Goal: Transaction & Acquisition: Purchase product/service

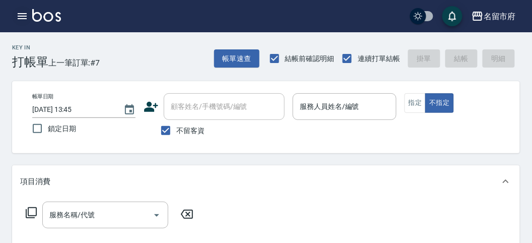
click at [21, 10] on icon "button" at bounding box center [22, 16] width 12 height 12
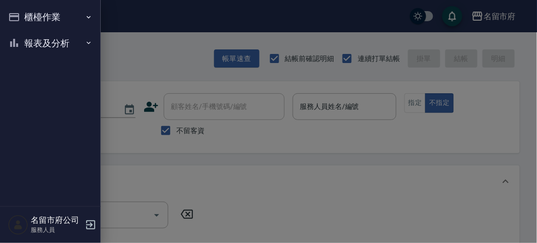
click at [38, 23] on button "櫃檯作業" at bounding box center [50, 17] width 93 height 26
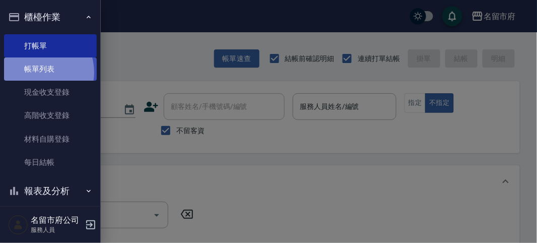
click at [37, 72] on link "帳單列表" at bounding box center [50, 68] width 93 height 23
click at [38, 72] on link "帳單列表" at bounding box center [50, 68] width 93 height 23
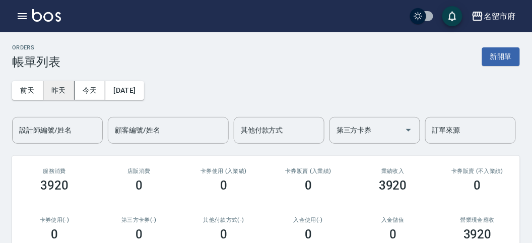
drag, startPoint x: 61, startPoint y: 91, endPoint x: 59, endPoint y: 85, distance: 6.4
click at [60, 92] on button "昨天" at bounding box center [58, 90] width 31 height 19
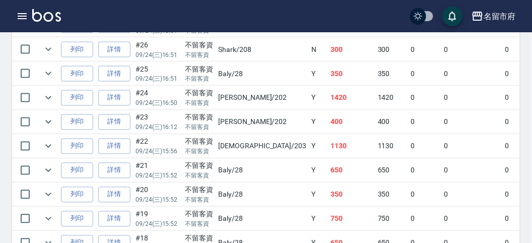
scroll to position [1063, 0]
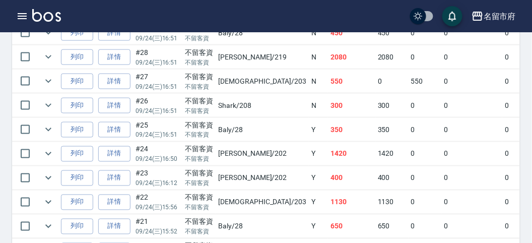
click at [114, 122] on link "詳情" at bounding box center [114, 130] width 32 height 16
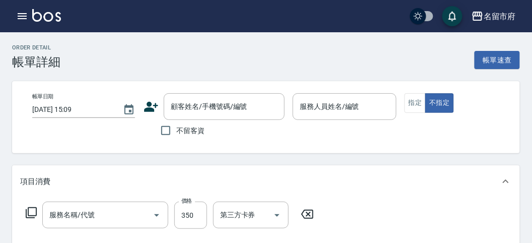
type input "[DATE] 16:51"
checkbox input "true"
type input "Baly-28"
type input "洗髮(S011)"
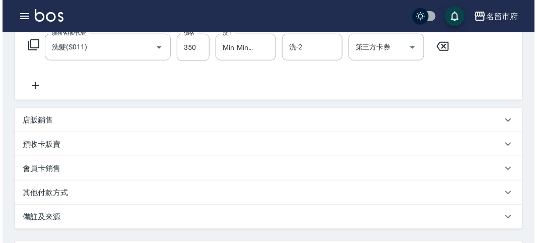
scroll to position [112, 0]
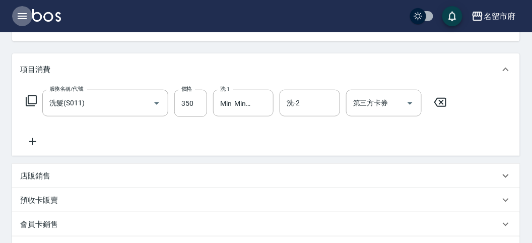
click at [18, 17] on icon "button" at bounding box center [22, 16] width 12 height 12
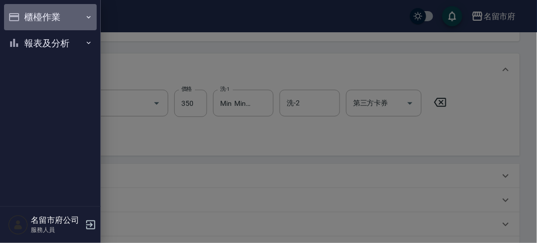
click at [18, 17] on icon "button" at bounding box center [14, 17] width 10 height 8
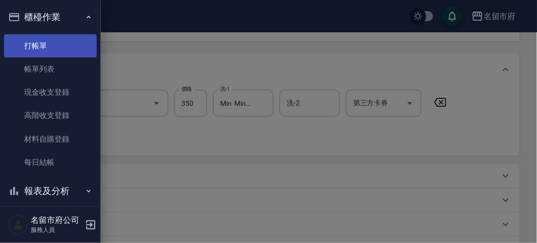
click at [37, 46] on link "打帳單" at bounding box center [50, 45] width 93 height 23
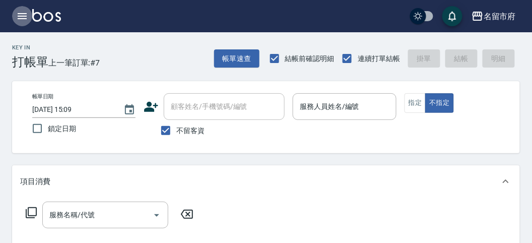
click at [26, 14] on icon "button" at bounding box center [22, 16] width 12 height 12
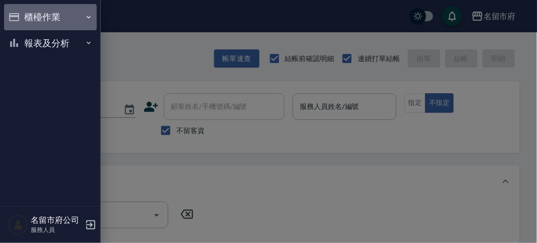
click at [42, 15] on button "櫃檯作業" at bounding box center [50, 17] width 93 height 26
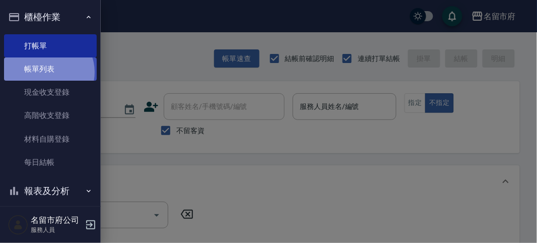
click at [47, 72] on link "帳單列表" at bounding box center [50, 68] width 93 height 23
click at [46, 71] on link "帳單列表" at bounding box center [50, 68] width 93 height 23
click at [45, 71] on link "帳單列表" at bounding box center [50, 68] width 93 height 23
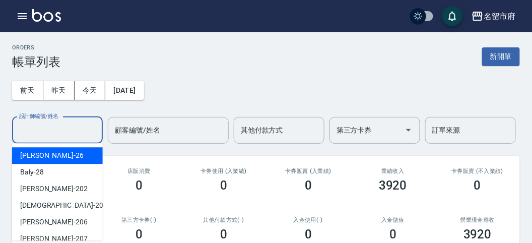
click at [59, 123] on div "設計師編號/姓名 設計師編號/姓名" at bounding box center [57, 130] width 91 height 27
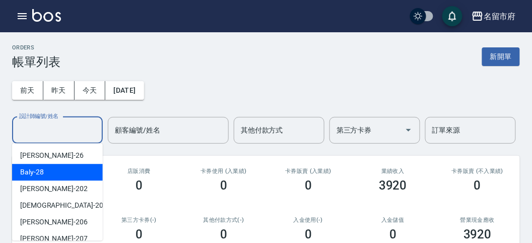
click at [62, 168] on div "Baly -28" at bounding box center [57, 172] width 91 height 17
type input "Baly-28"
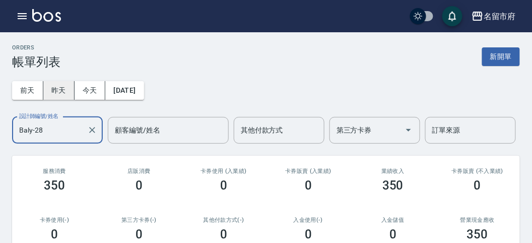
click at [63, 84] on button "昨天" at bounding box center [58, 90] width 31 height 19
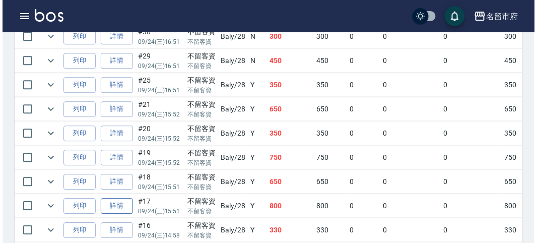
scroll to position [543, 0]
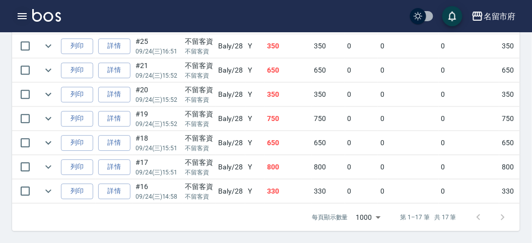
click at [21, 21] on icon "button" at bounding box center [22, 16] width 12 height 12
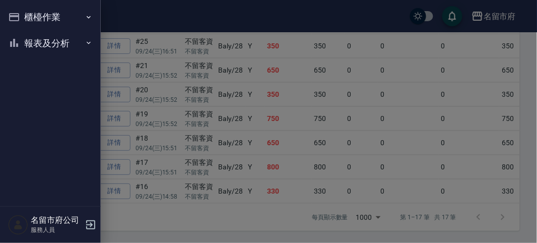
click at [24, 20] on nav "櫃檯作業 打帳單 帳單列表 現金收支登錄 高階收支登錄 材料自購登錄 每日結帳 報表及分析 報表目錄 店家日報表 互助排行榜 互助點數明細 設計師日報表 設計…" at bounding box center [50, 103] width 101 height 206
click at [23, 14] on button "櫃檯作業" at bounding box center [50, 17] width 93 height 26
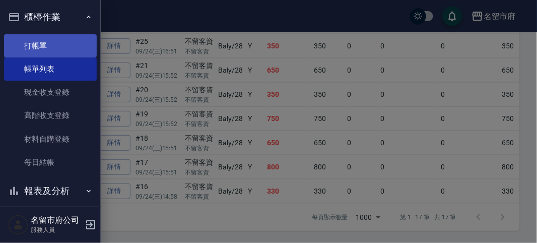
click at [43, 44] on link "打帳單" at bounding box center [50, 45] width 93 height 23
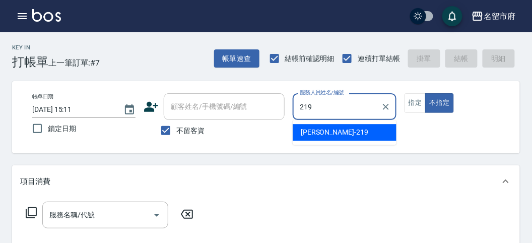
type input "[PERSON_NAME]-219"
type button "false"
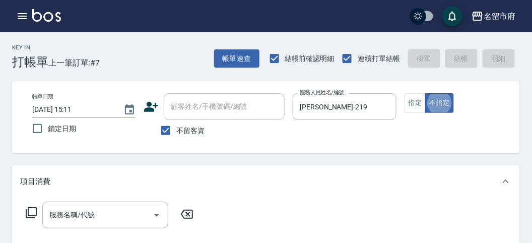
click at [34, 212] on icon at bounding box center [31, 212] width 12 height 12
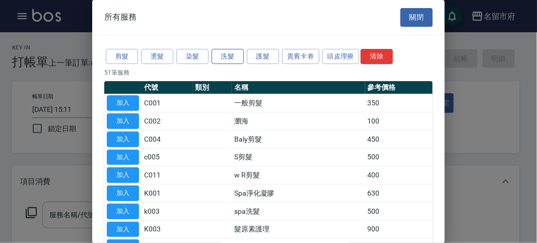
click at [228, 54] on button "洗髮" at bounding box center [227, 57] width 32 height 16
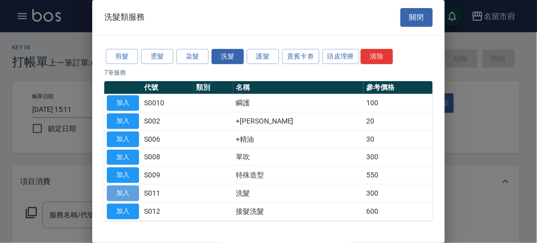
click at [114, 189] on button "加入" at bounding box center [123, 193] width 32 height 16
type input "洗髮(S011)"
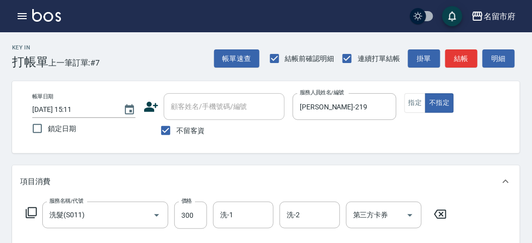
click at [34, 212] on icon at bounding box center [31, 212] width 12 height 12
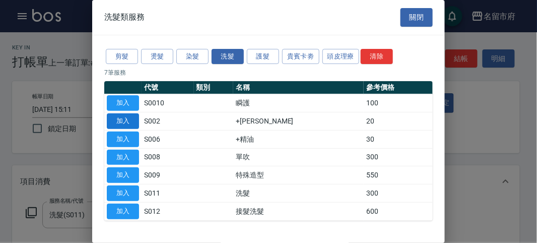
click at [130, 116] on button "加入" at bounding box center [123, 121] width 32 height 16
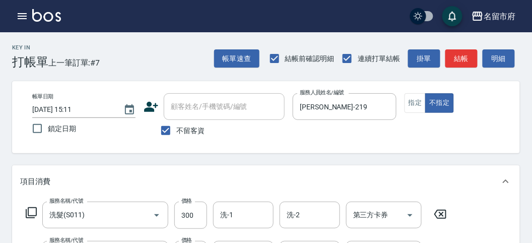
click at [33, 212] on icon at bounding box center [31, 212] width 12 height 12
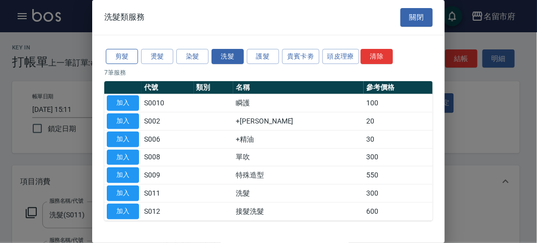
click at [120, 58] on button "剪髮" at bounding box center [122, 57] width 32 height 16
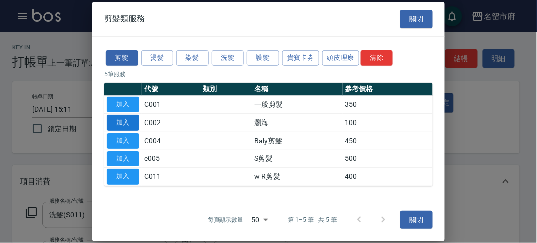
click at [130, 123] on button "加入" at bounding box center [123, 123] width 32 height 16
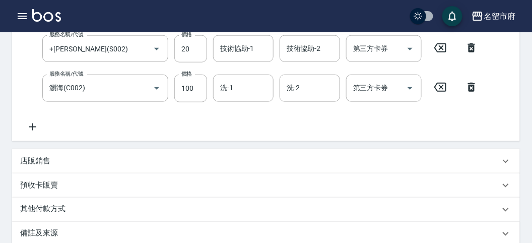
scroll to position [149, 0]
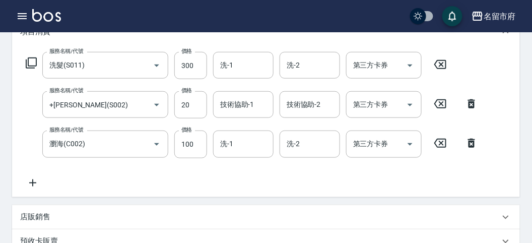
click at [436, 62] on icon at bounding box center [440, 64] width 12 height 9
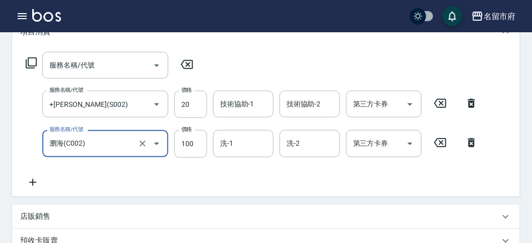
click at [29, 57] on icon at bounding box center [31, 62] width 11 height 11
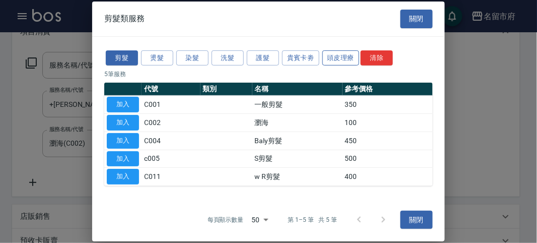
click at [351, 55] on button "頭皮理療" at bounding box center [340, 58] width 37 height 16
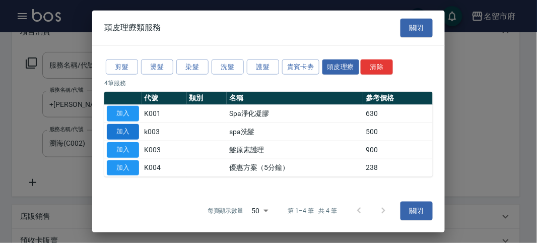
click at [132, 133] on button "加入" at bounding box center [123, 132] width 32 height 16
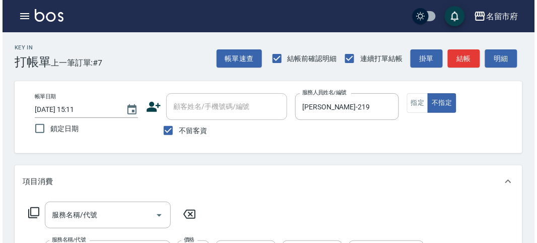
scroll to position [421, 0]
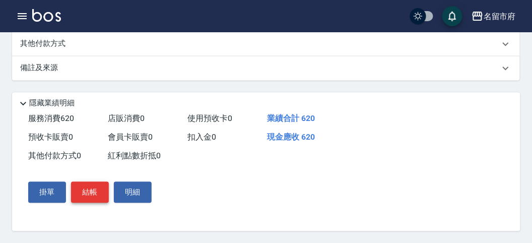
click at [87, 191] on button "結帳" at bounding box center [90, 191] width 38 height 21
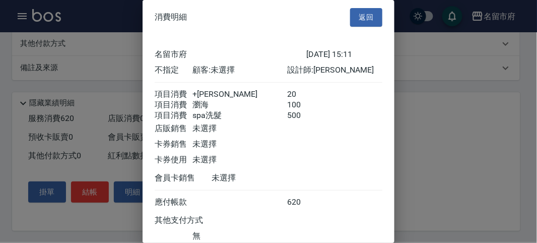
scroll to position [79, 0]
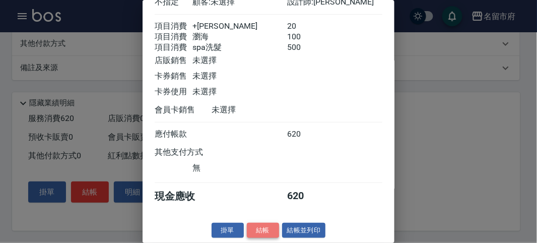
click at [263, 233] on button "結帳" at bounding box center [263, 230] width 32 height 16
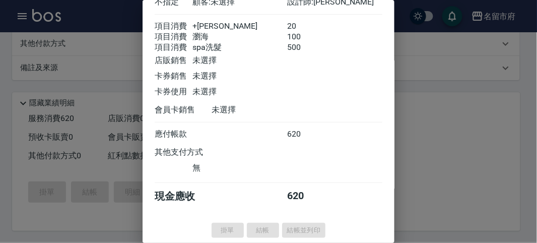
type input "[DATE] 15:17"
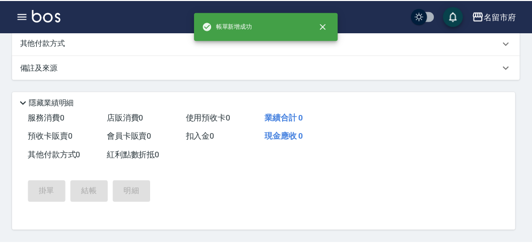
scroll to position [0, 0]
